Goal: Navigation & Orientation: Find specific page/section

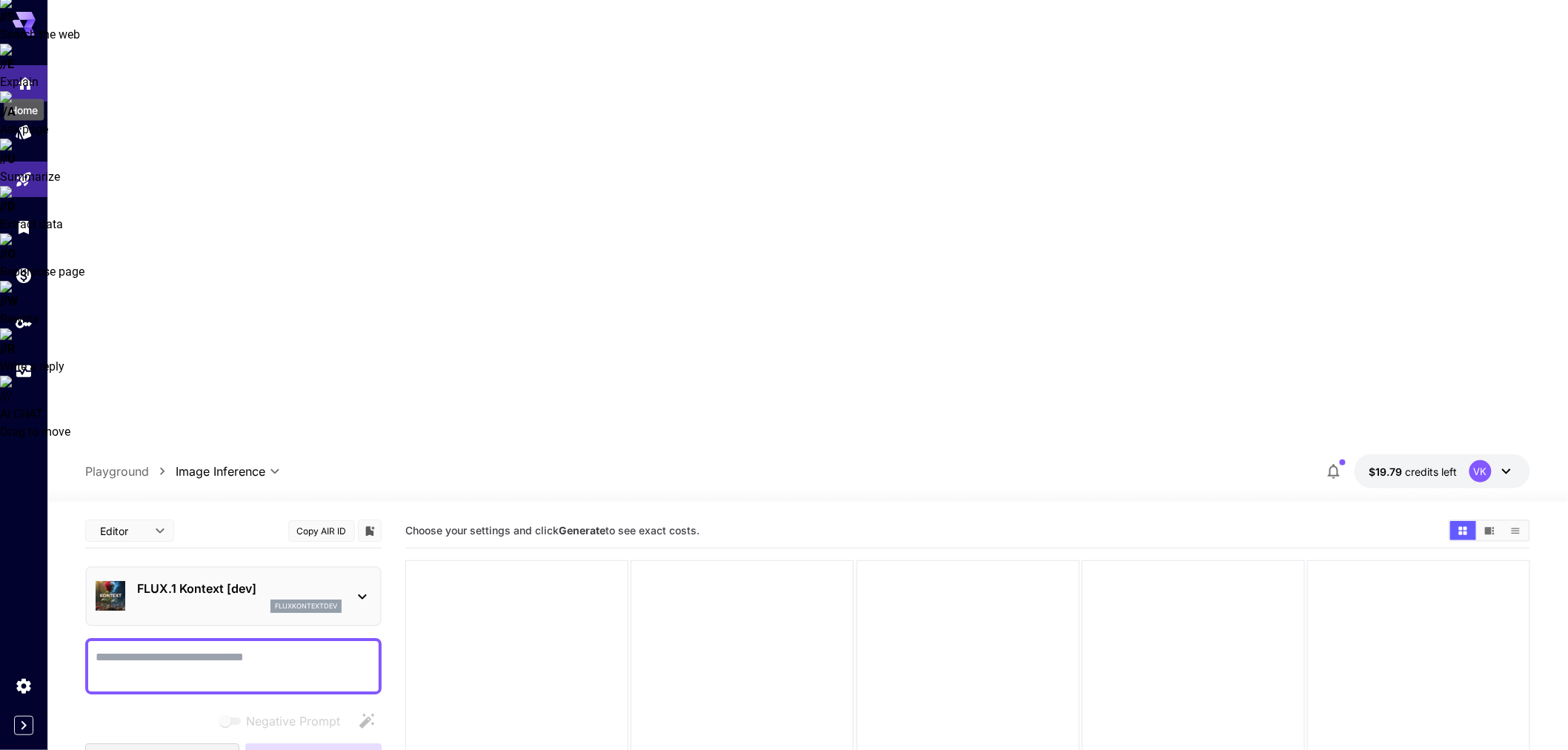
click at [27, 75] on icon "Home" at bounding box center [25, 79] width 18 height 18
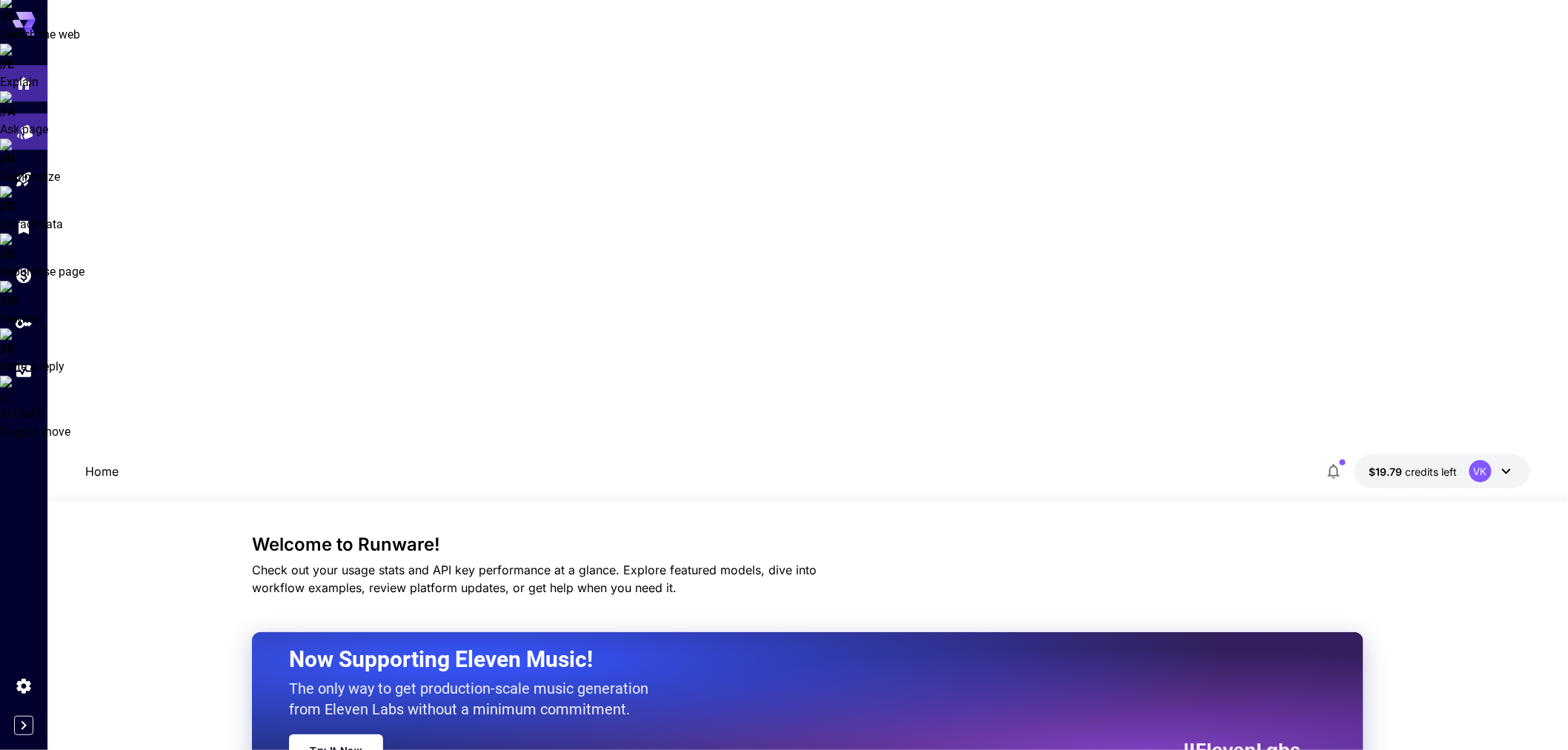
click at [2, 126] on link at bounding box center [23, 131] width 47 height 36
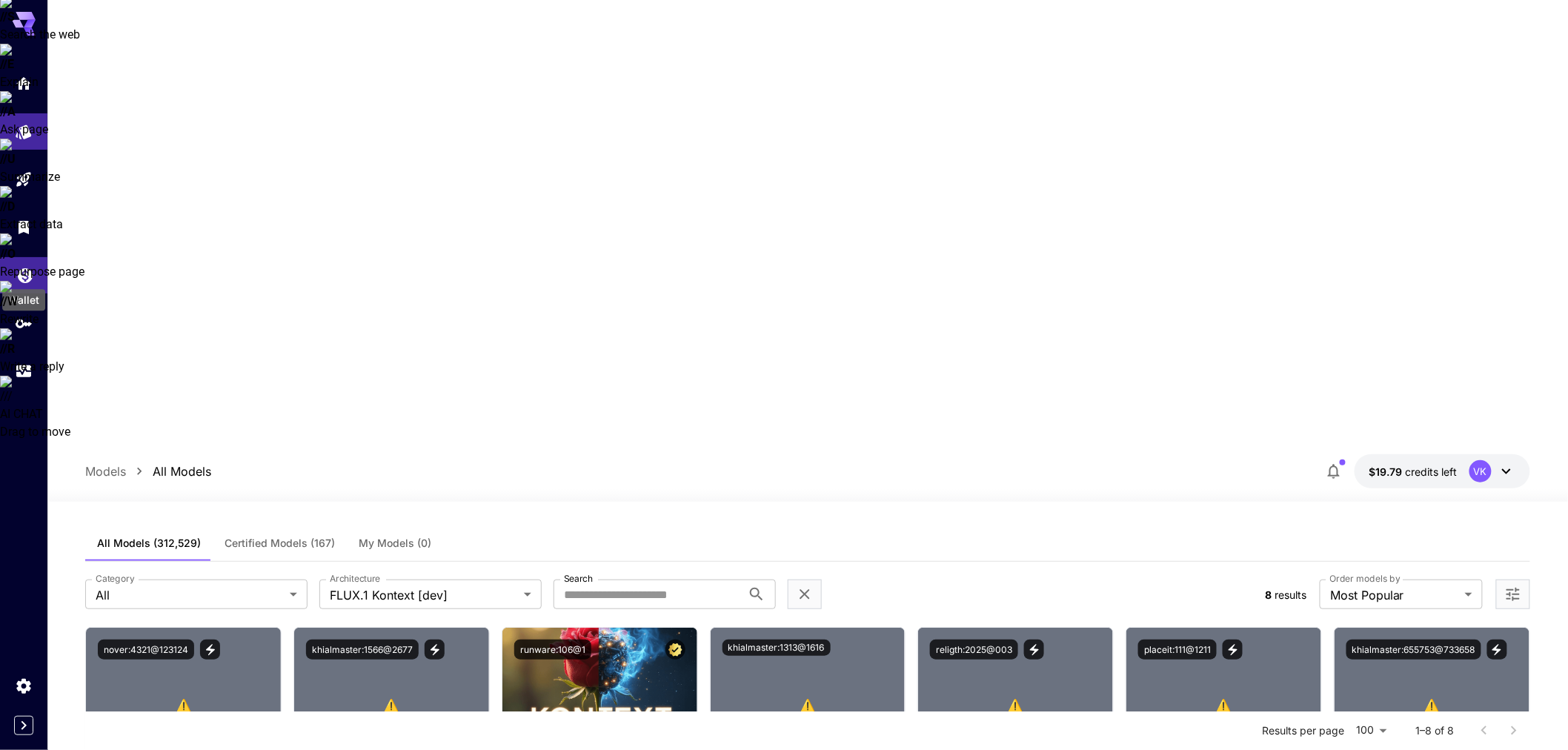
click at [25, 271] on icon "Wallet" at bounding box center [25, 271] width 18 height 18
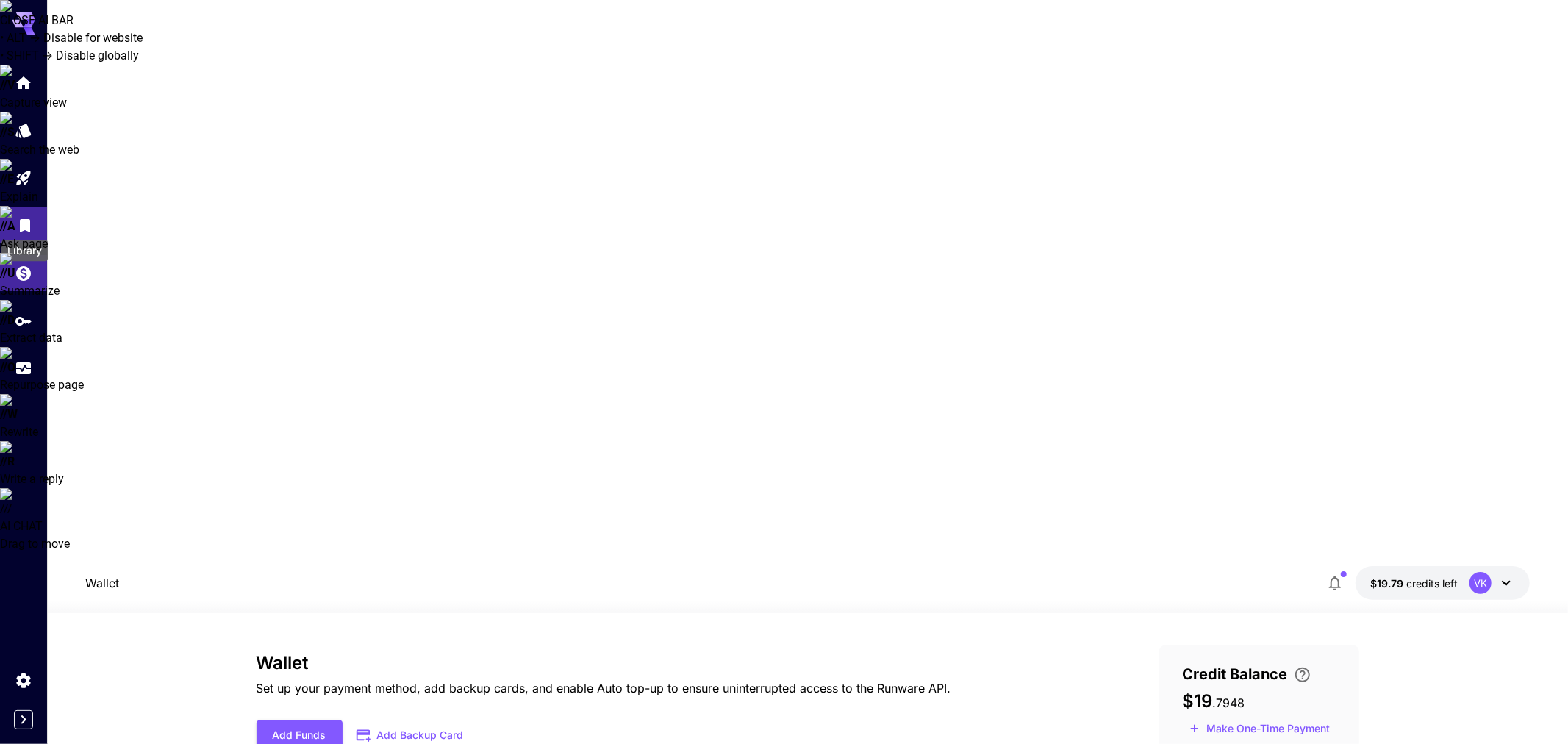
click at [28, 228] on icon "Library" at bounding box center [25, 222] width 17 height 17
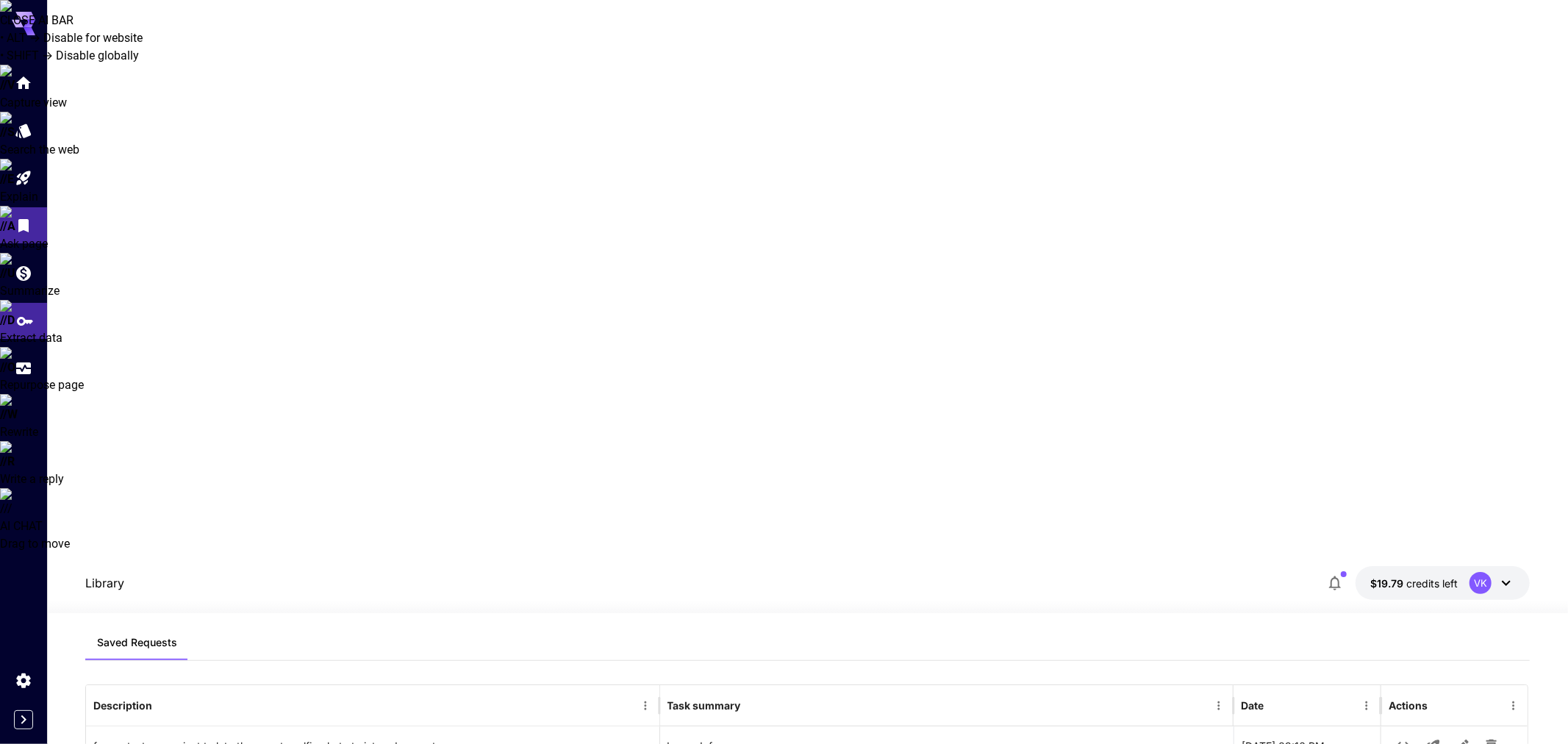
click at [21, 319] on icon "API Keys" at bounding box center [25, 316] width 17 height 17
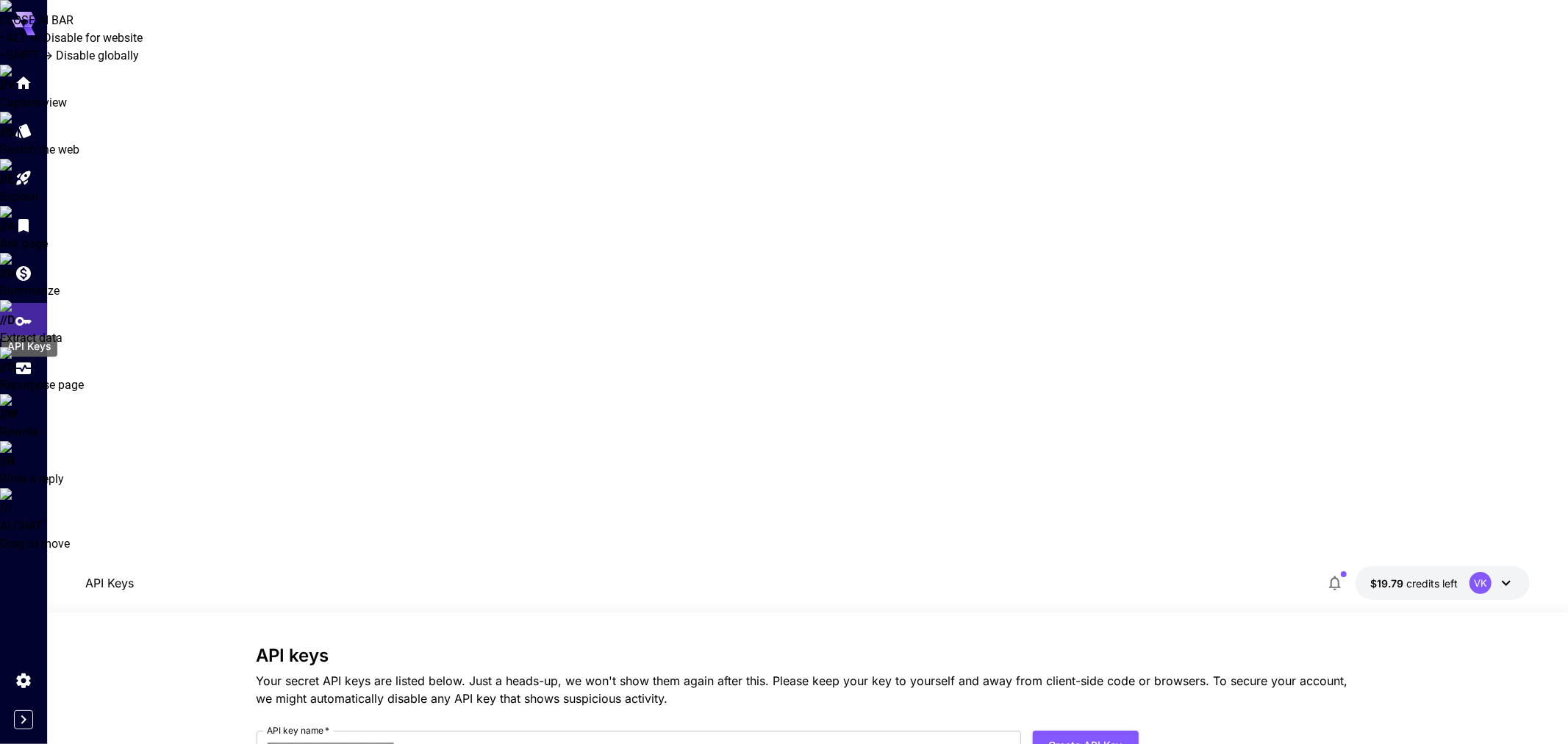
click at [25, 357] on div "API Keys" at bounding box center [29, 341] width 59 height 33
click at [26, 370] on icon "Usage" at bounding box center [25, 364] width 17 height 17
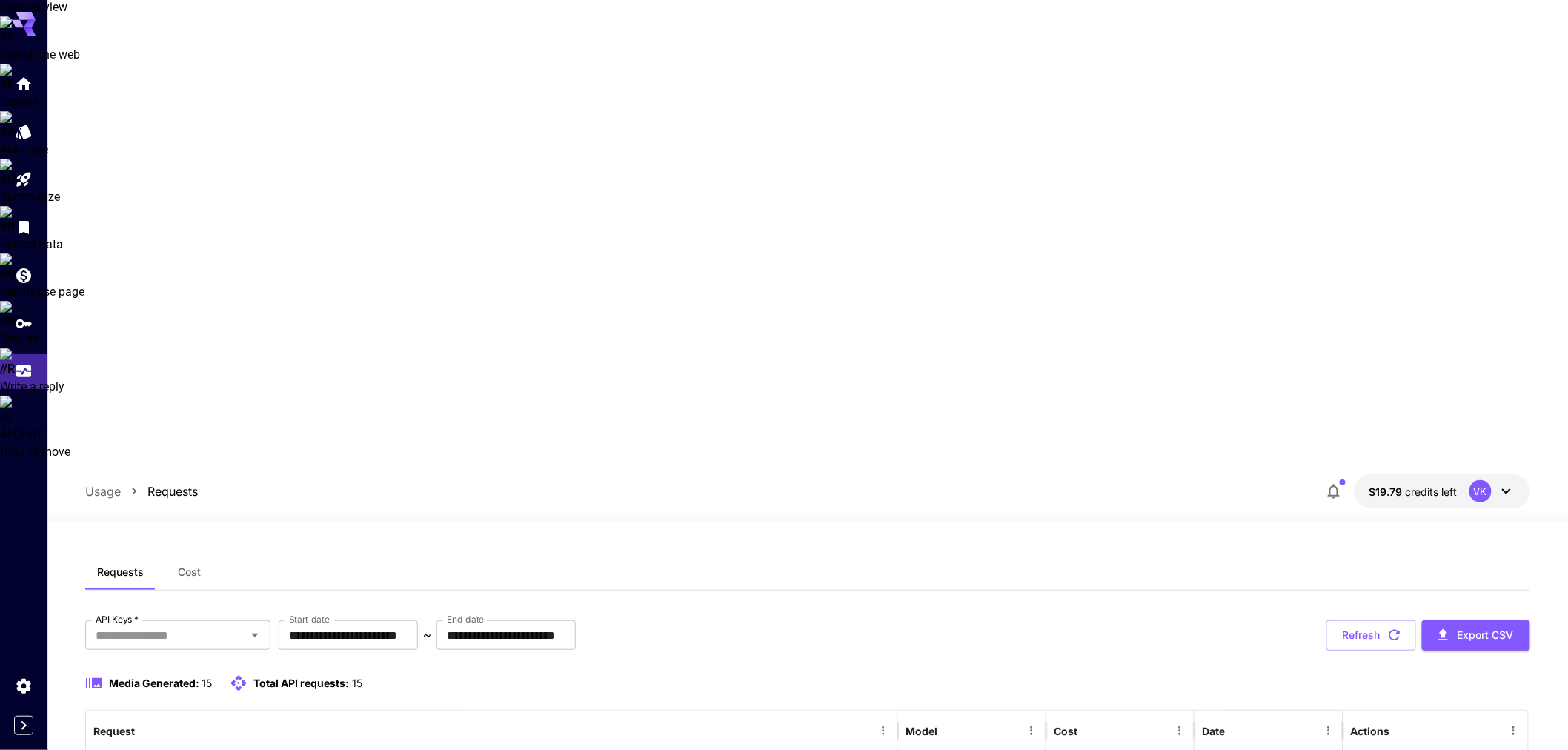
scroll to position [203, 0]
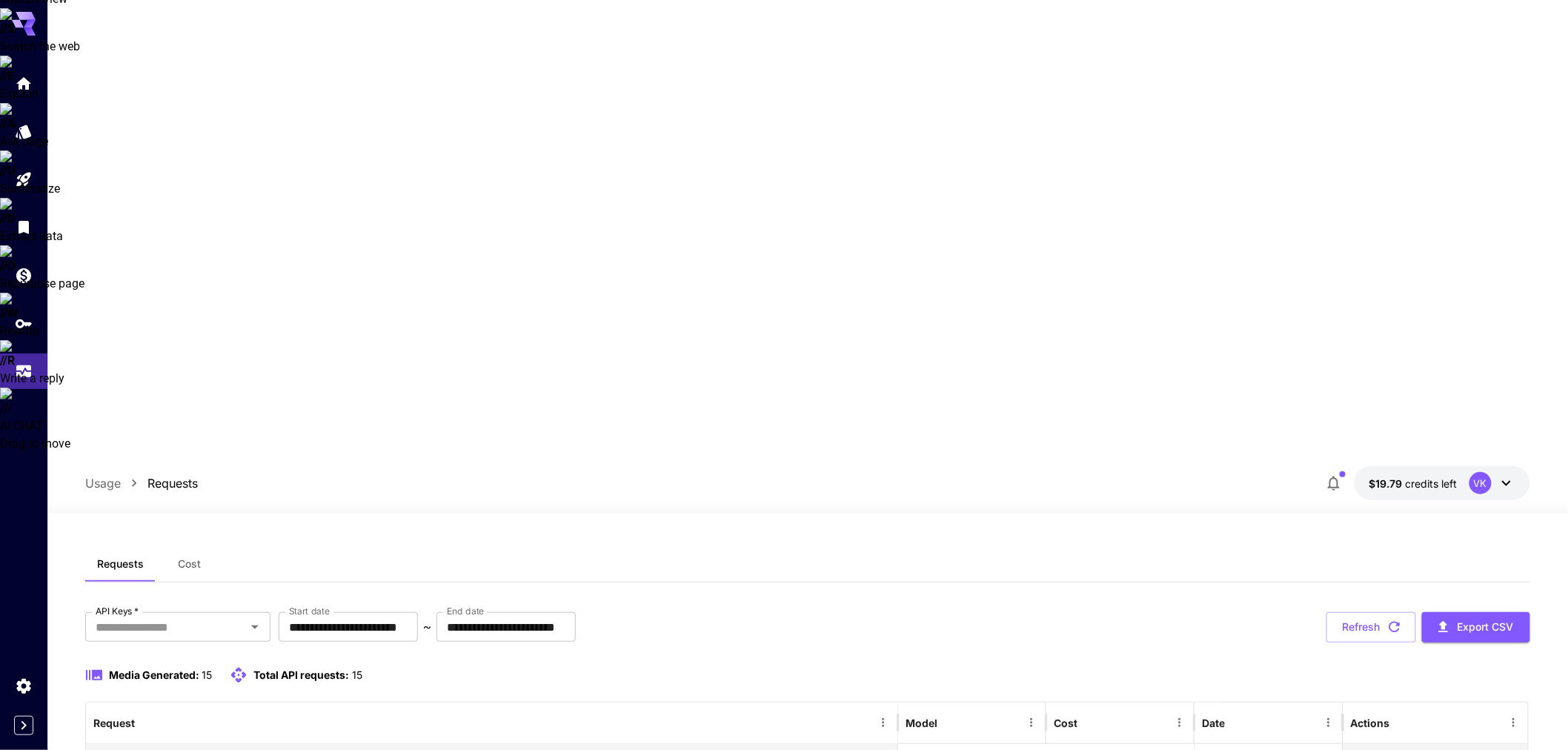
scroll to position [0, 0]
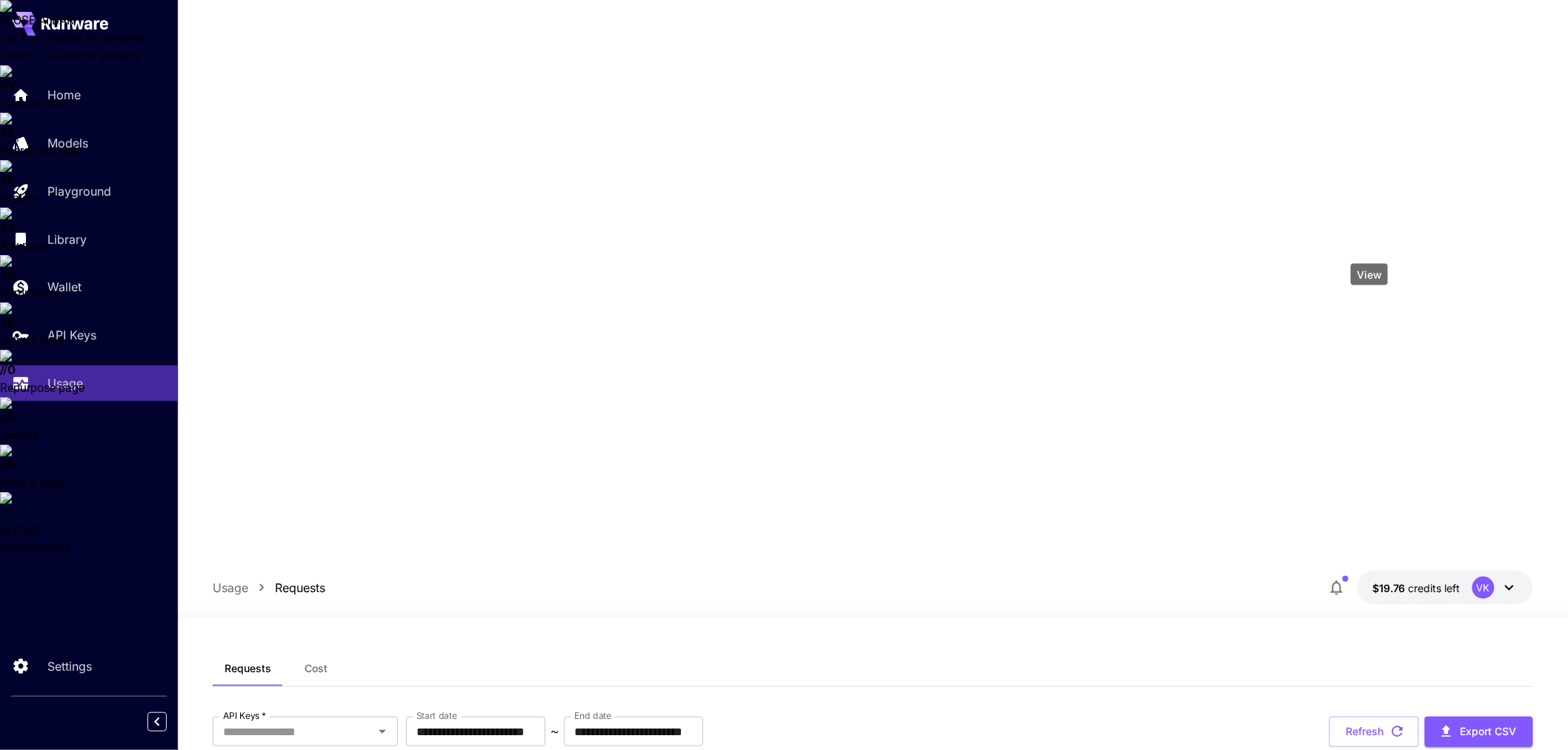
click at [83, 90] on div "Home" at bounding box center [108, 94] width 115 height 18
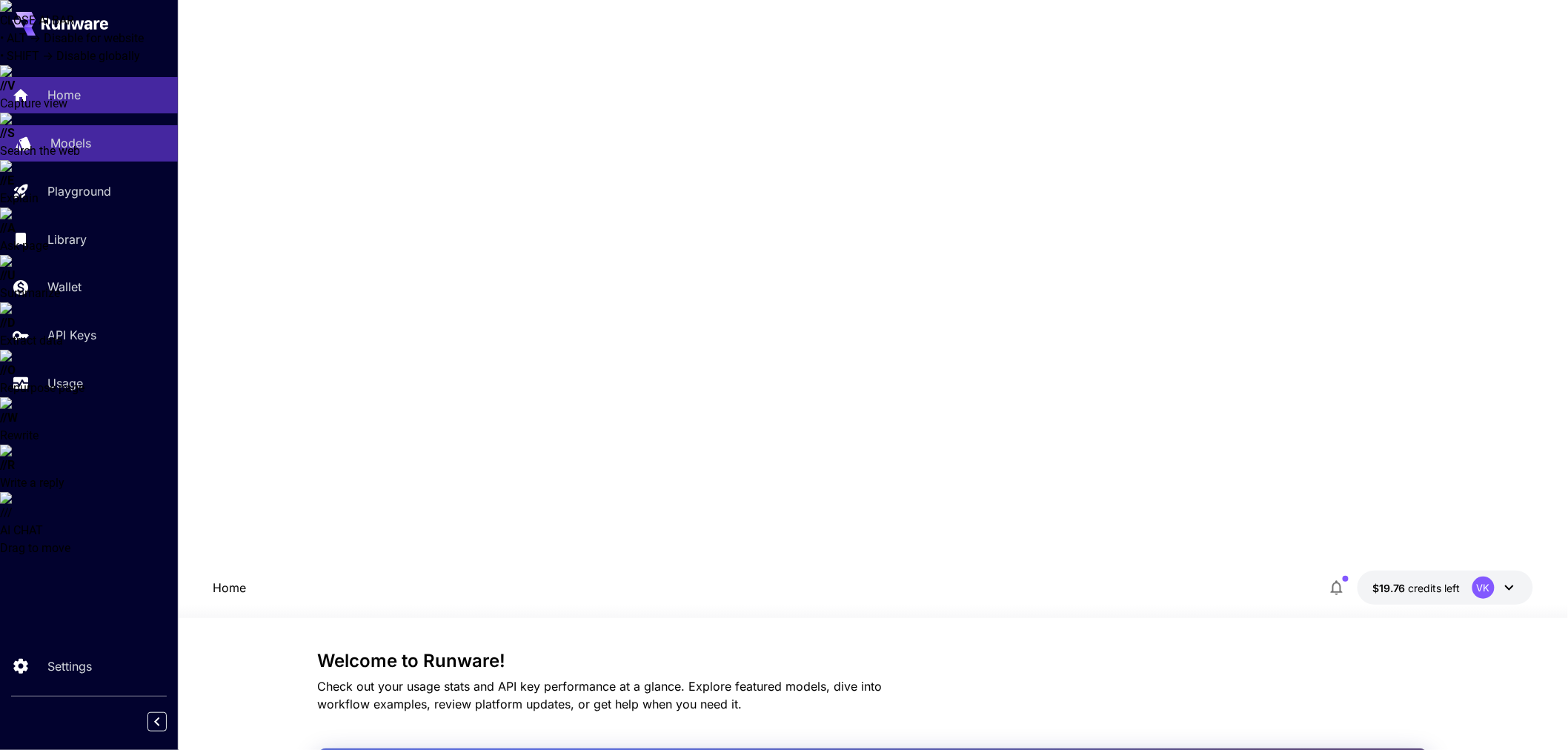
click at [58, 141] on p "Models" at bounding box center [70, 143] width 41 height 18
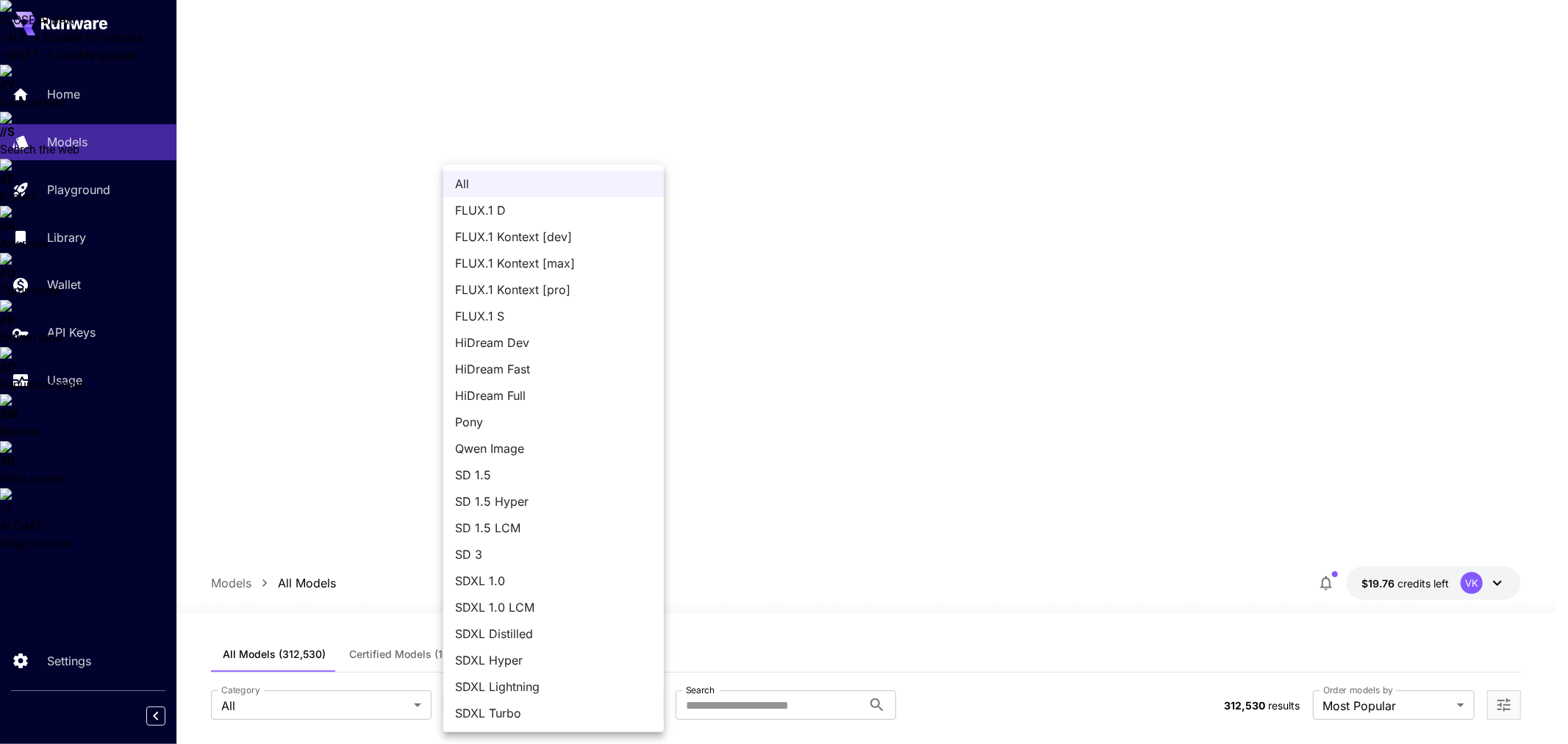
click at [512, 615] on span "SDXL 1.0 LCM" at bounding box center [553, 607] width 197 height 17
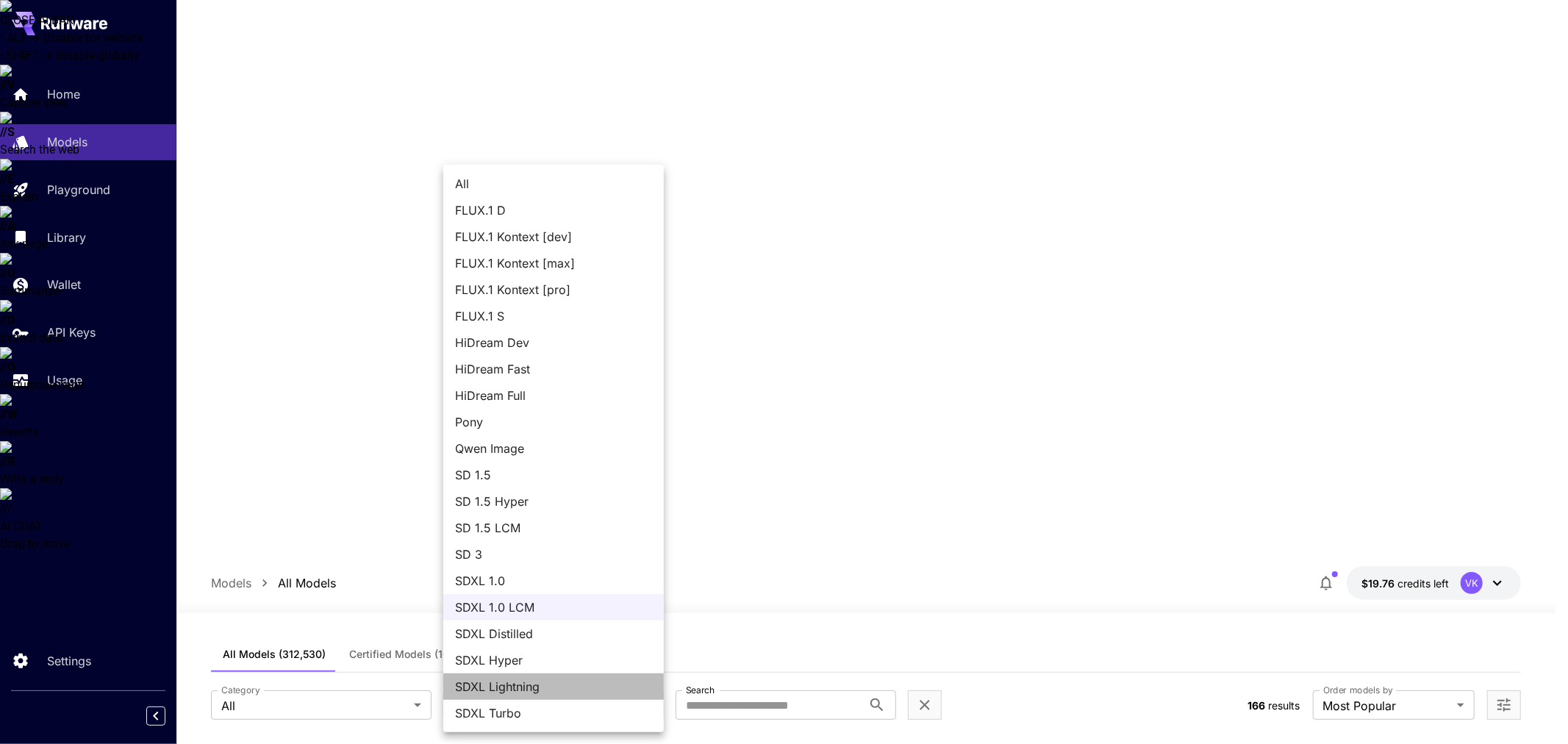
click at [544, 686] on span "SDXL Lightning" at bounding box center [553, 687] width 197 height 17
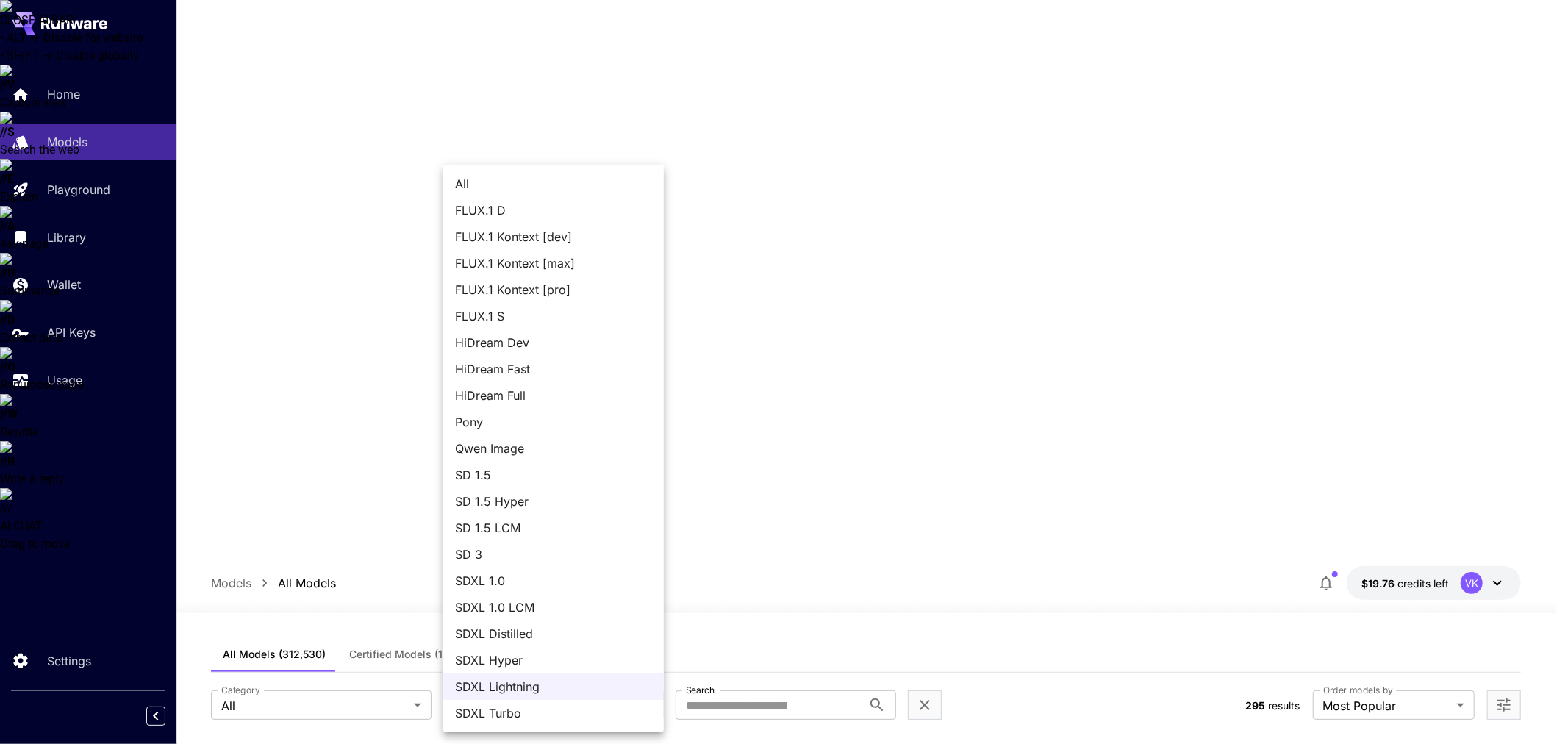
click at [1166, 60] on div at bounding box center [784, 372] width 1568 height 744
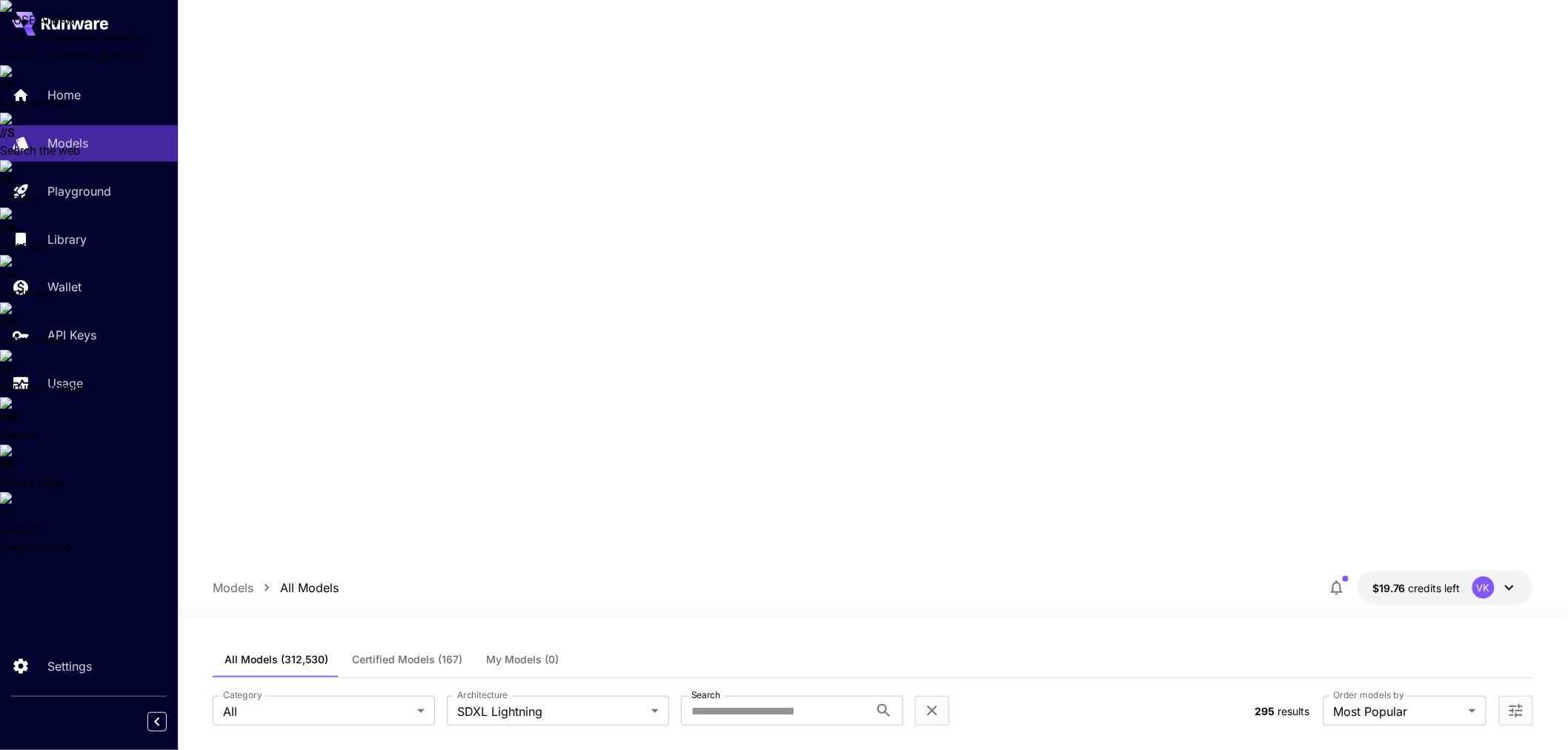
click at [464, 689] on label "Architecture" at bounding box center [482, 696] width 50 height 13
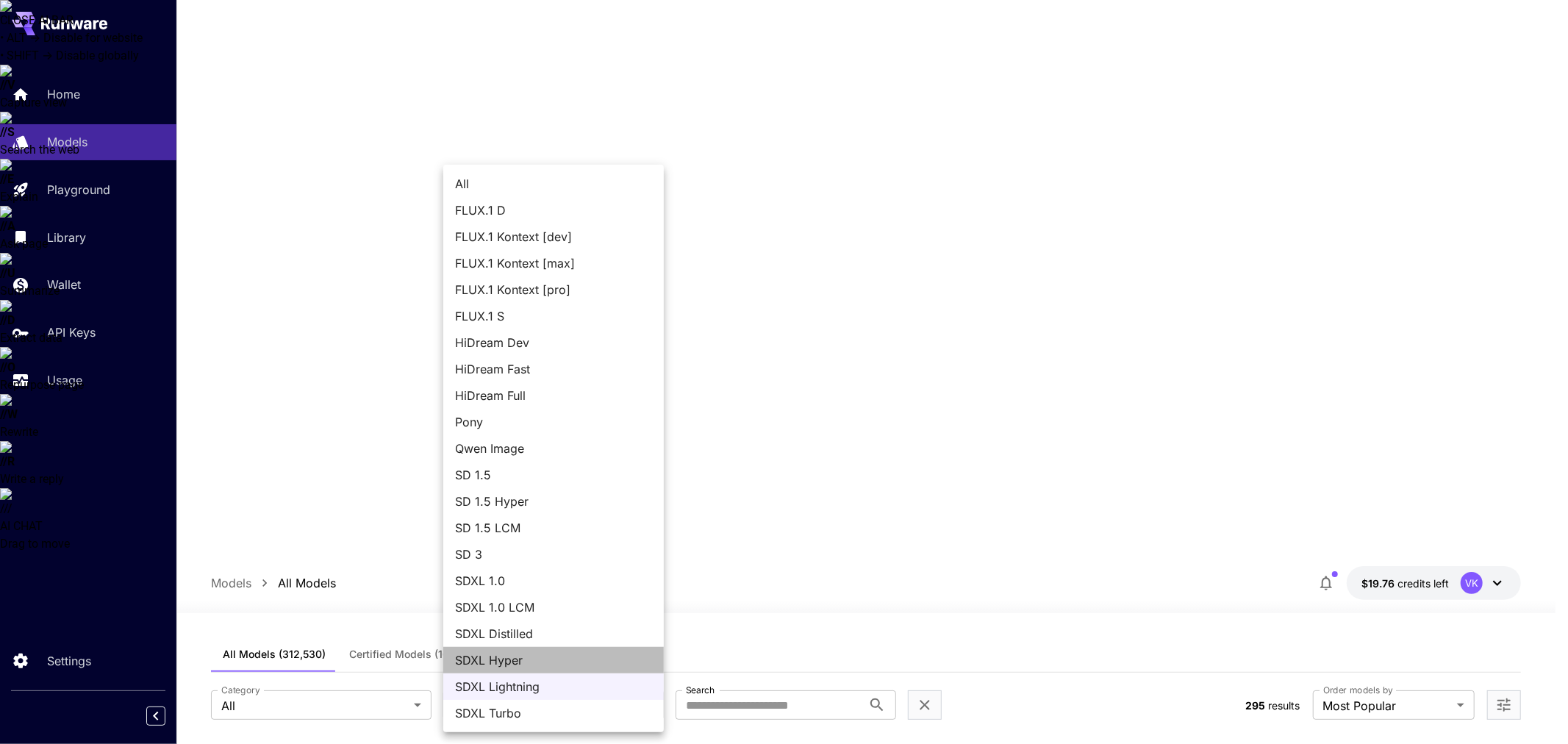
click at [537, 650] on li "SDXL Hyper" at bounding box center [553, 660] width 221 height 26
type input "*********"
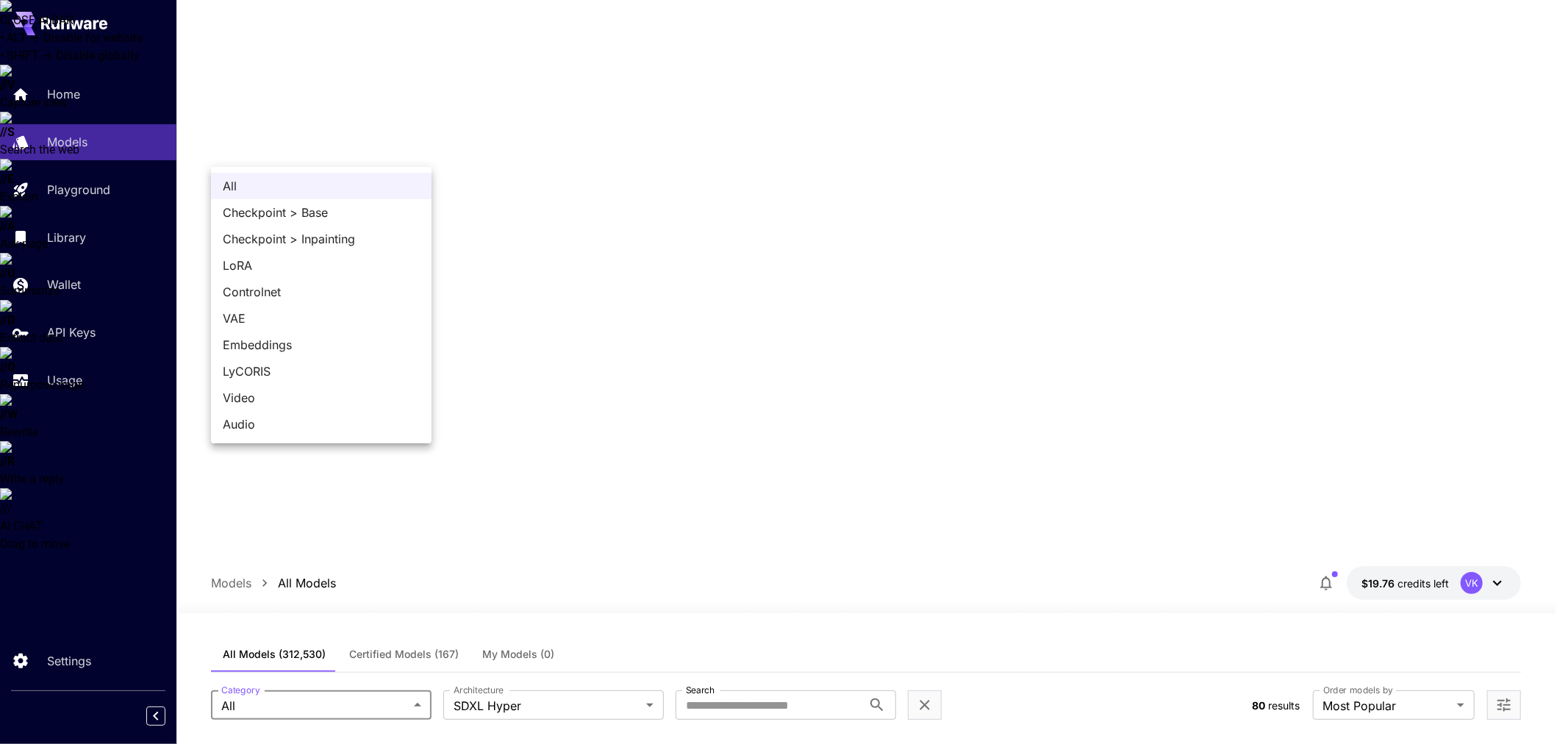
click at [320, 206] on span "Checkpoint > Base" at bounding box center [322, 212] width 197 height 17
type input "**********"
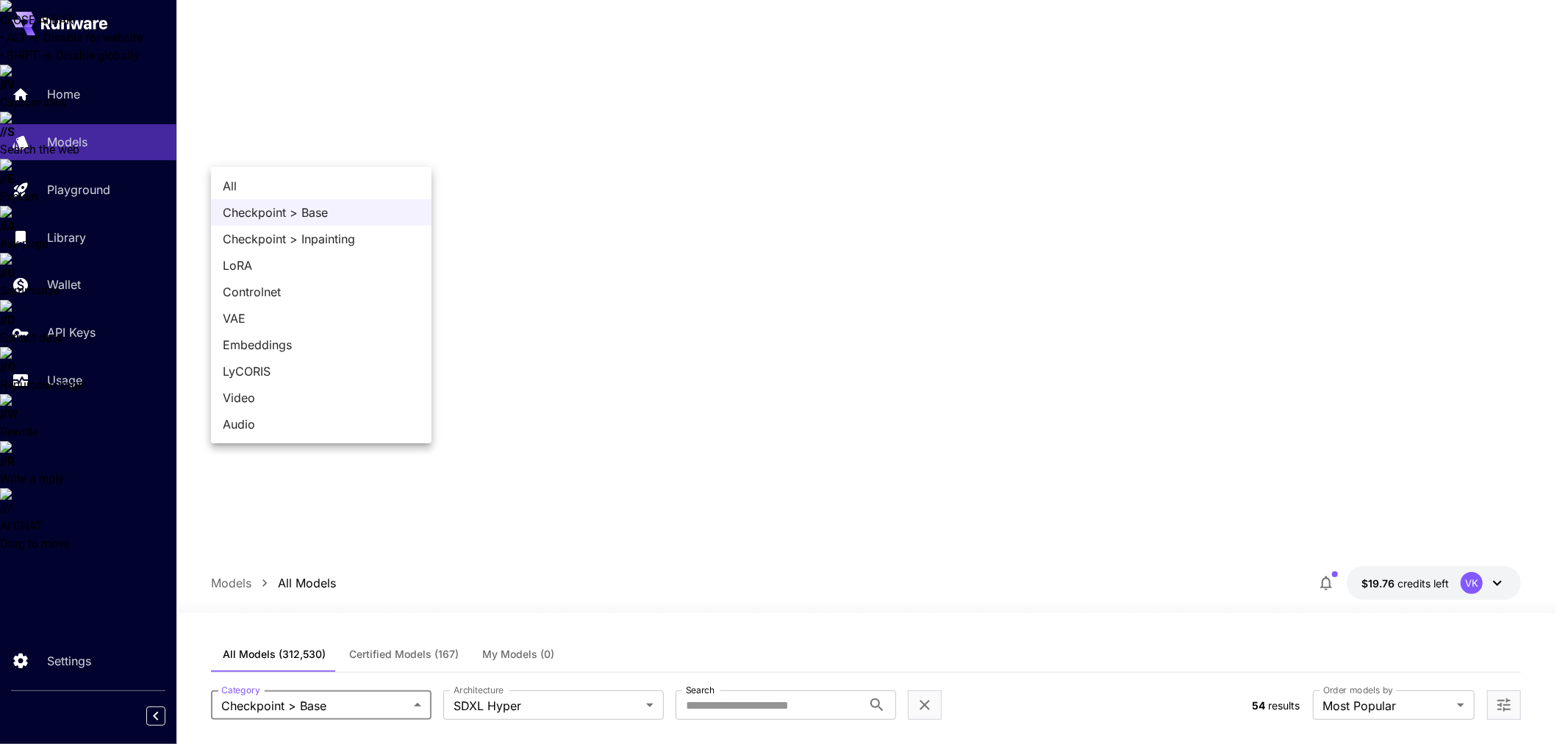
click at [668, 110] on div at bounding box center [784, 372] width 1568 height 744
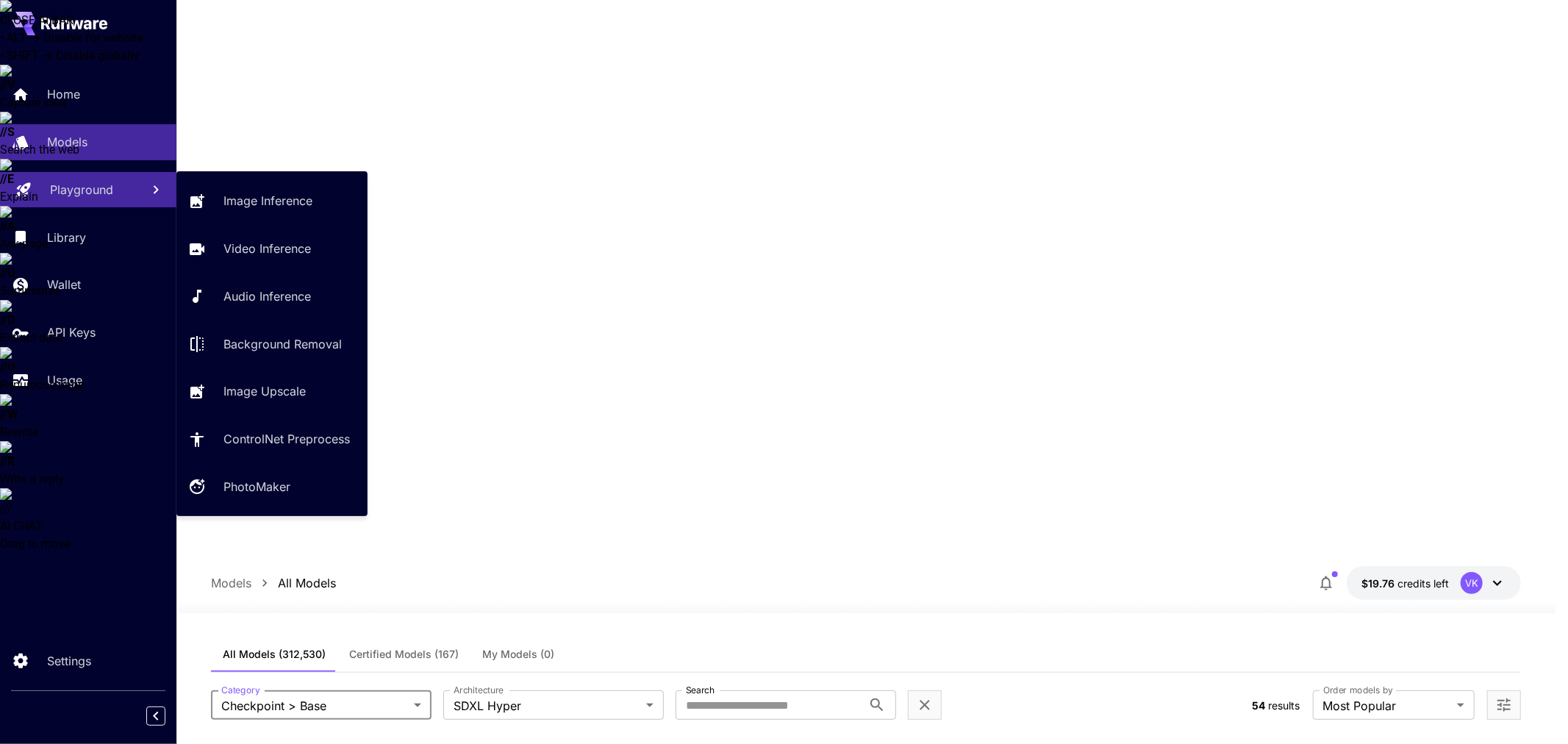
click at [85, 174] on link "Playground" at bounding box center [88, 190] width 176 height 36
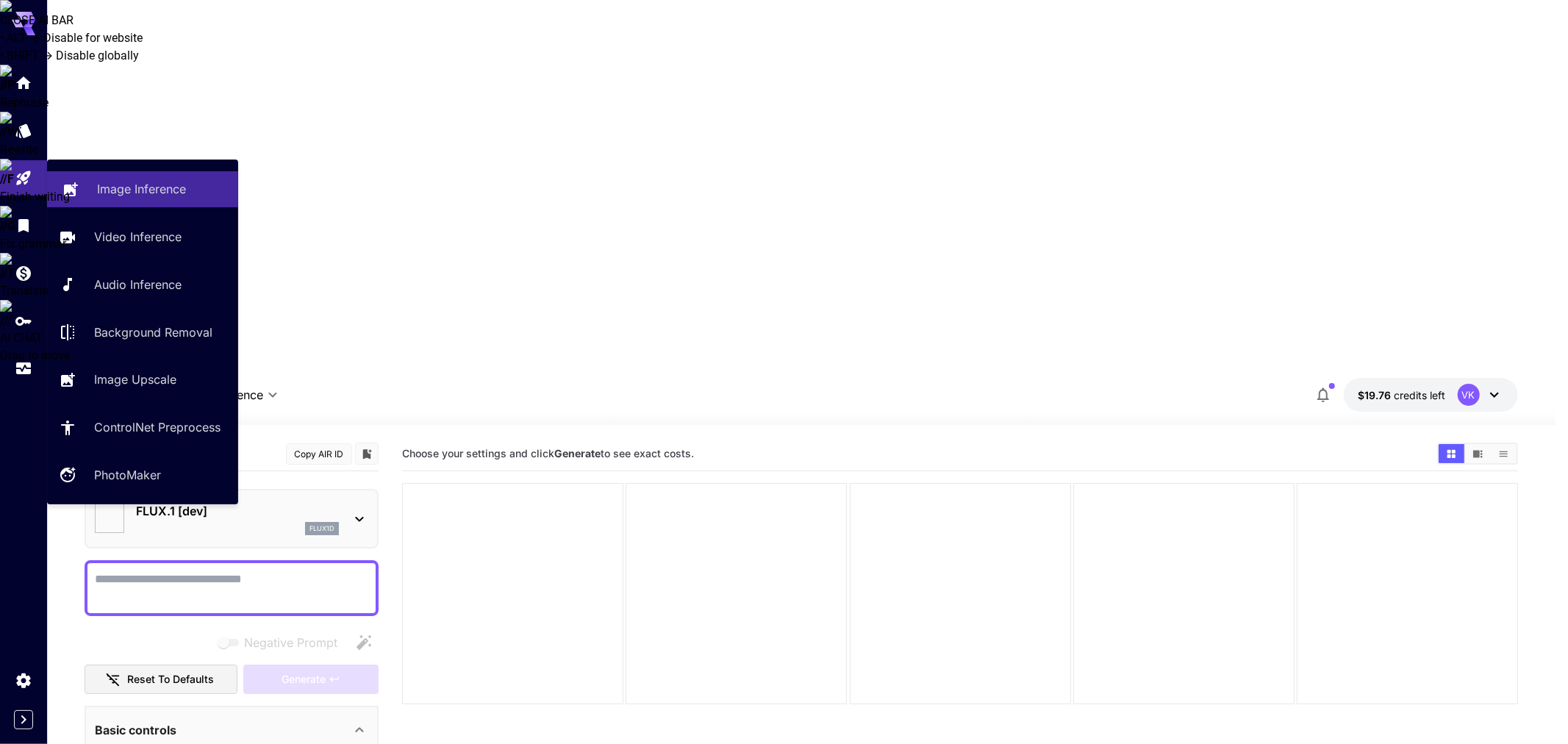
type input "**********"
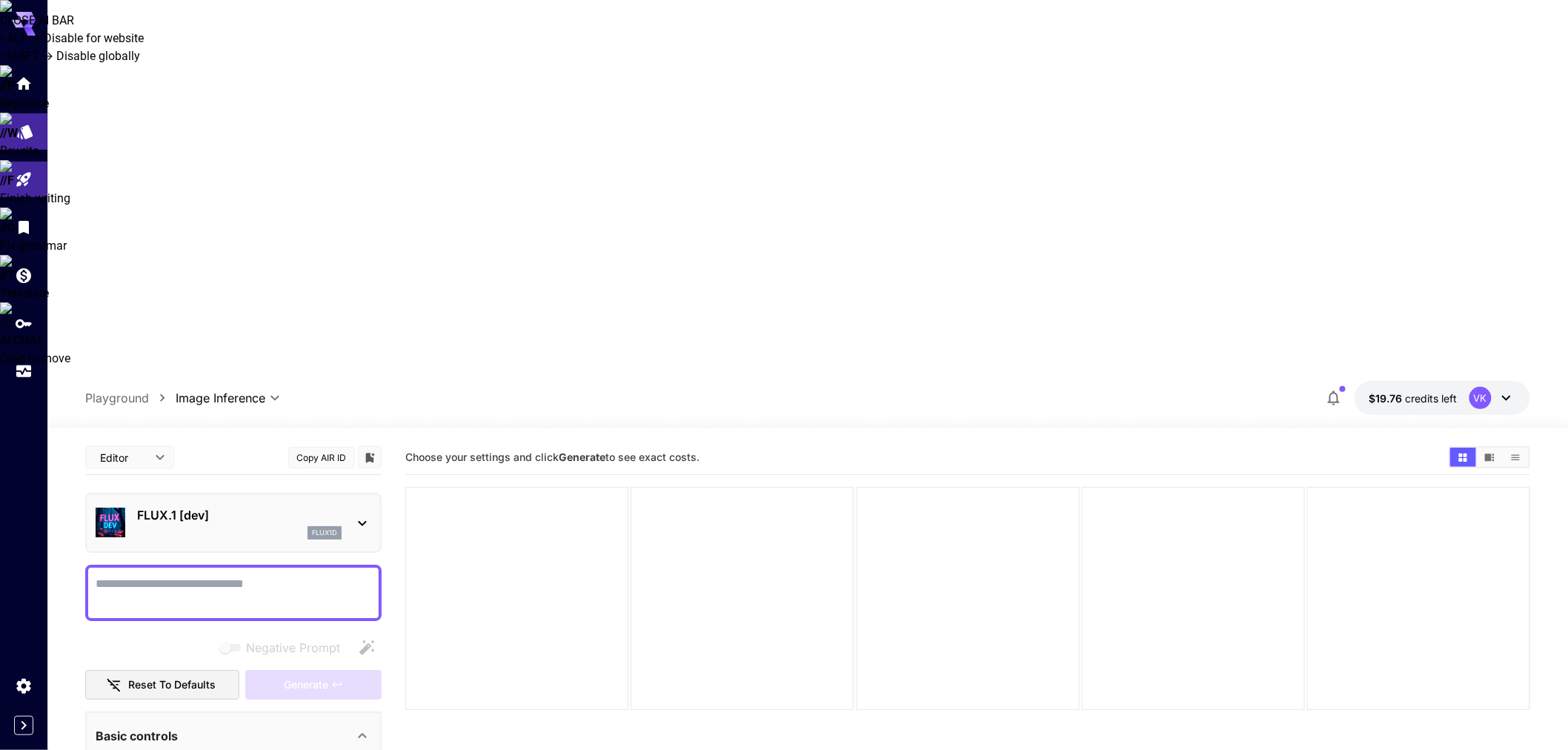
click at [25, 122] on icon "Models" at bounding box center [25, 126] width 18 height 18
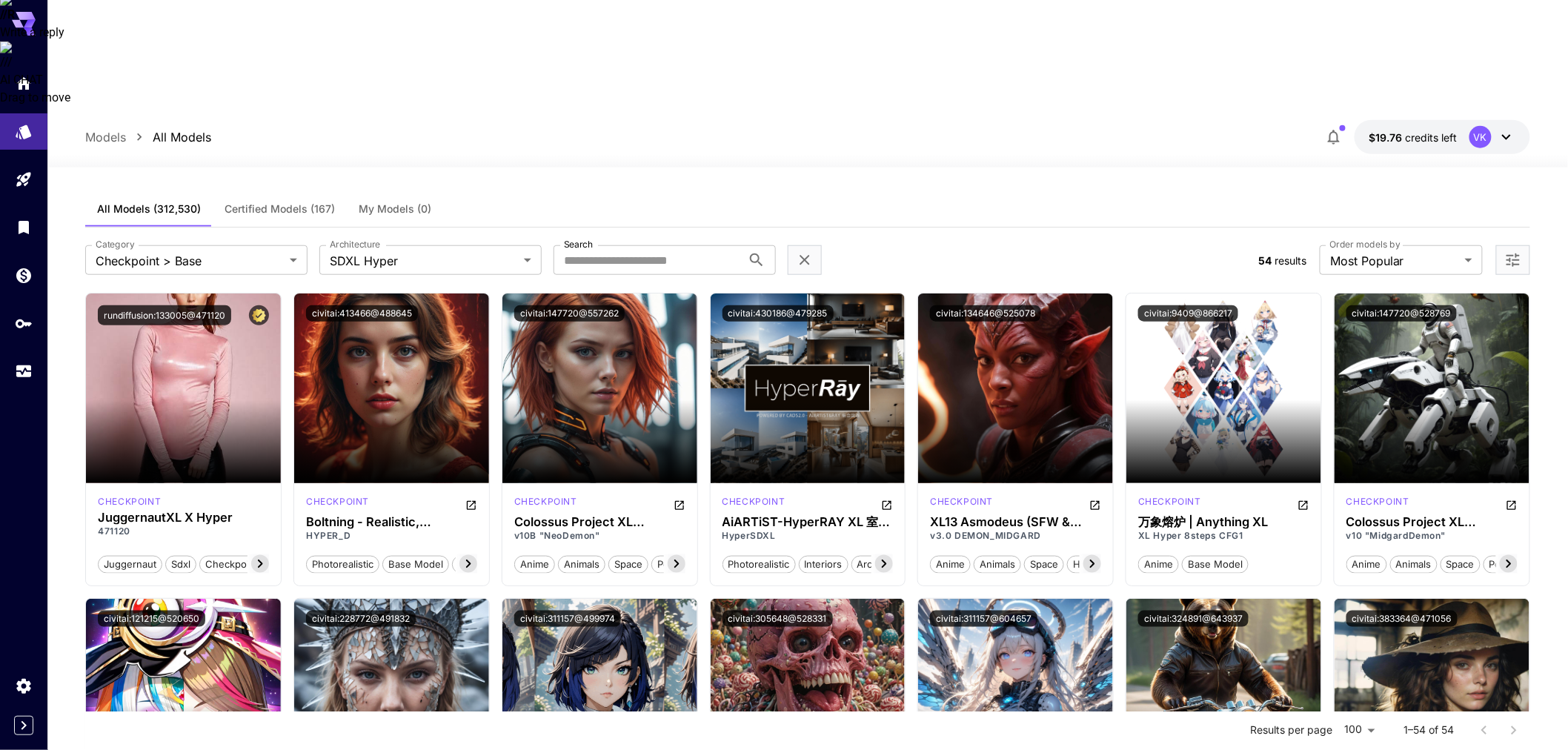
scroll to position [411, 0]
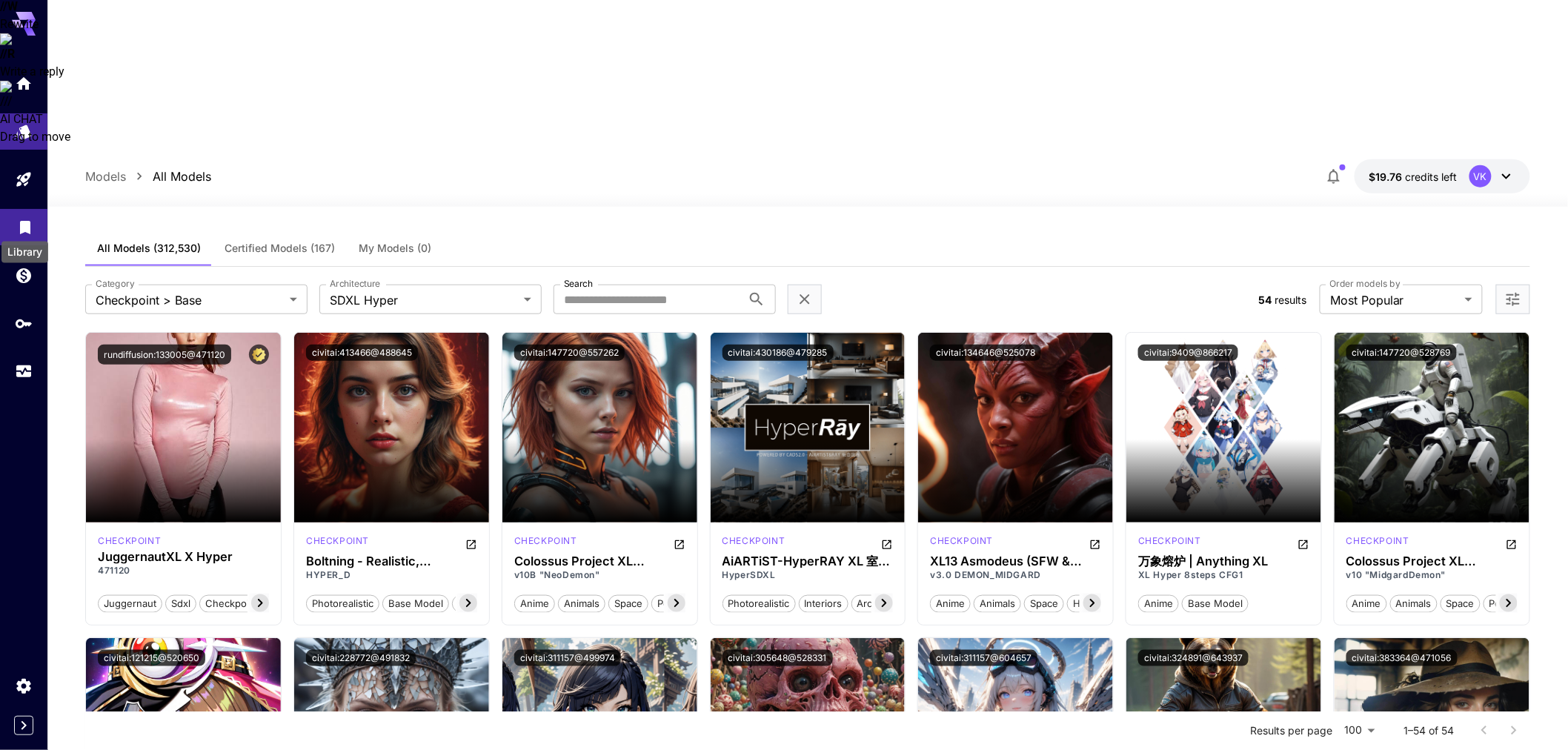
click at [20, 227] on icon "Library" at bounding box center [25, 223] width 10 height 14
